Goal: Information Seeking & Learning: Learn about a topic

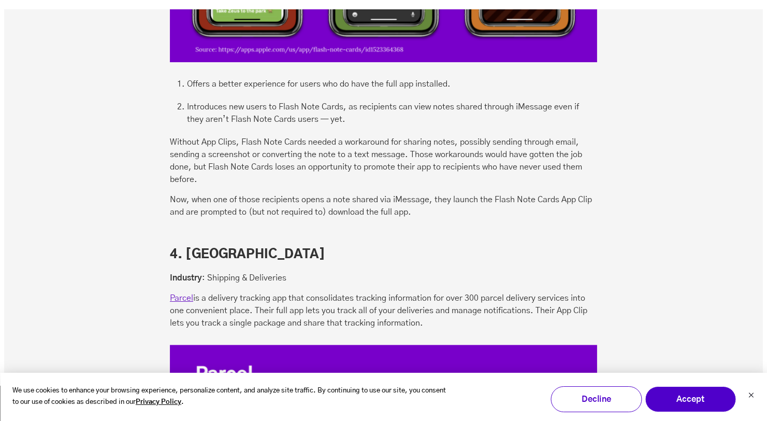
scroll to position [3019, 0]
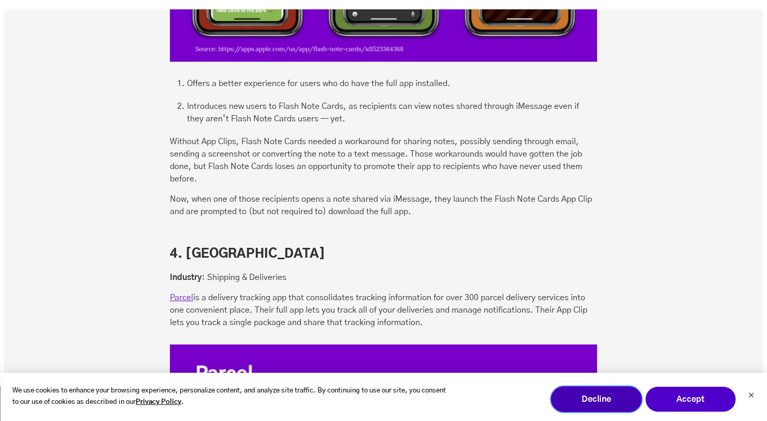
click at [608, 393] on button "Decline" at bounding box center [596, 399] width 91 height 26
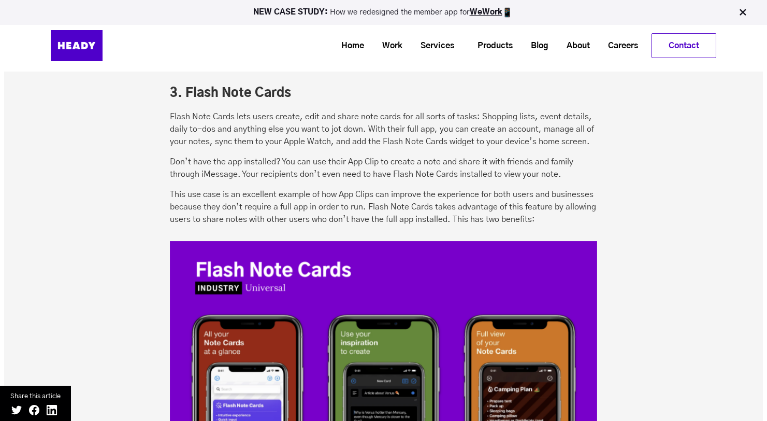
scroll to position [2506, 0]
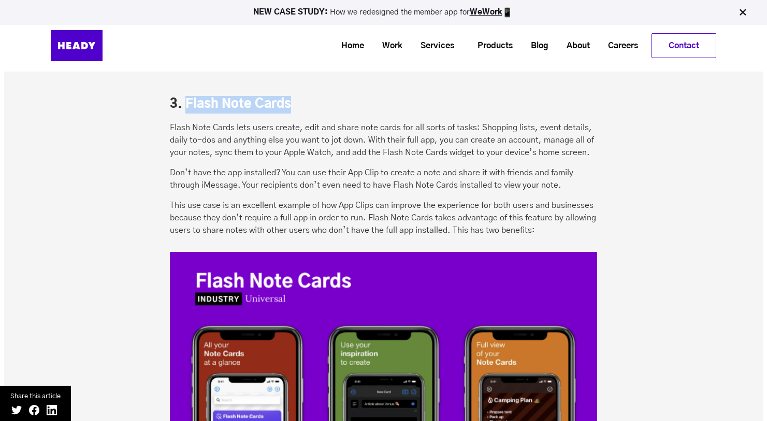
drag, startPoint x: 185, startPoint y: 103, endPoint x: 368, endPoint y: 103, distance: 182.3
click at [368, 103] on h3 "3. Flash Note Cards" at bounding box center [383, 105] width 427 height 18
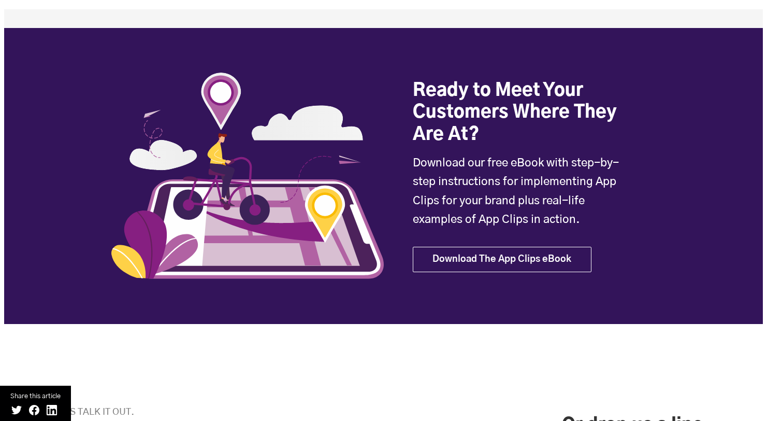
scroll to position [5599, 0]
